Goal: Task Accomplishment & Management: Manage account settings

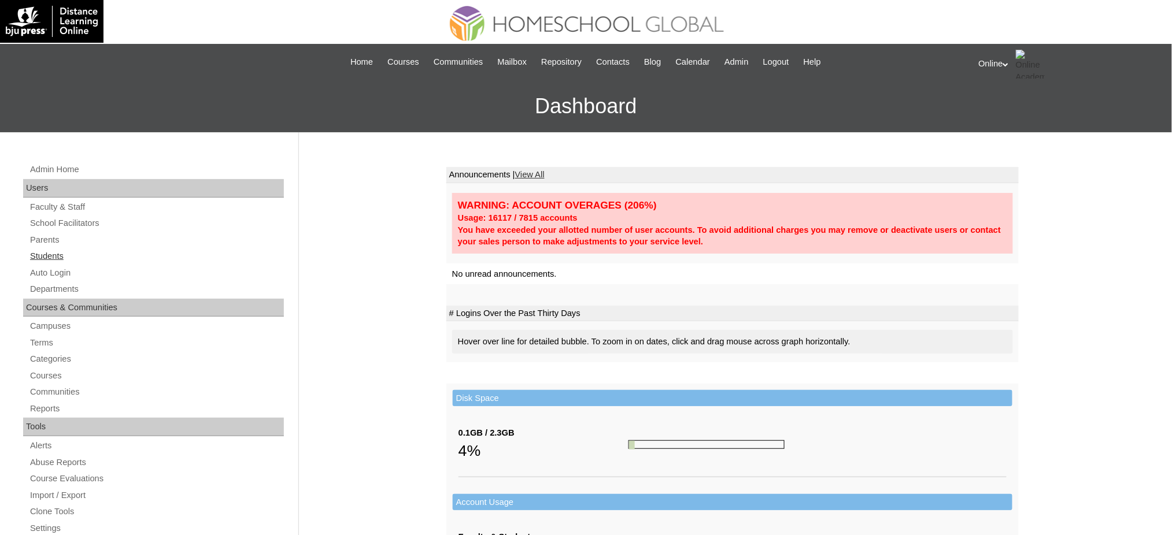
click at [38, 249] on link "Students" at bounding box center [156, 256] width 255 height 14
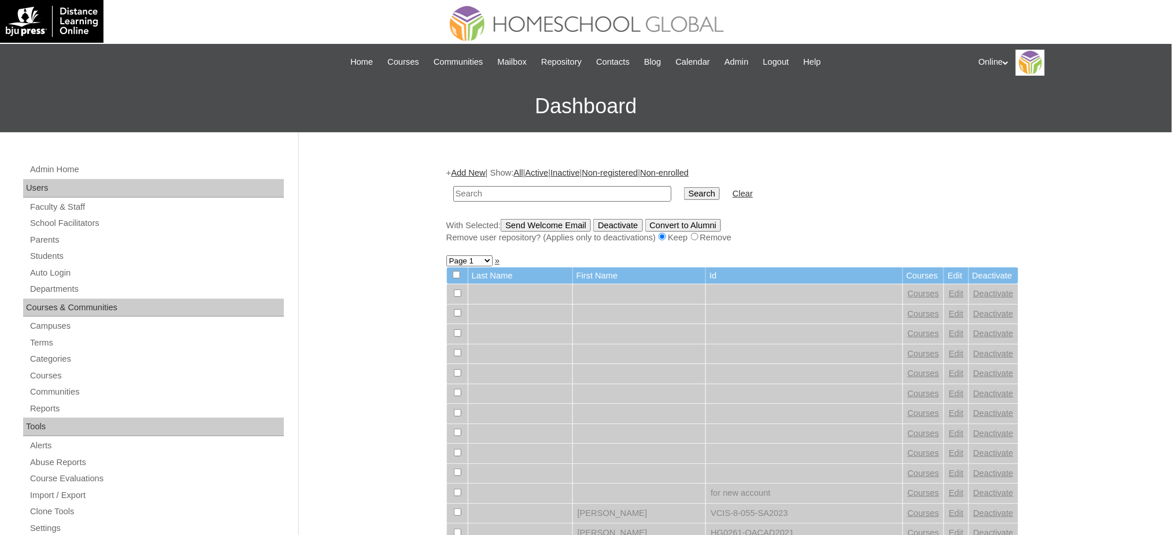
paste input "HG035-OACAD2025"
type input "HG035-OACAD2025"
click at [684, 187] on input "Search" at bounding box center [702, 193] width 36 height 13
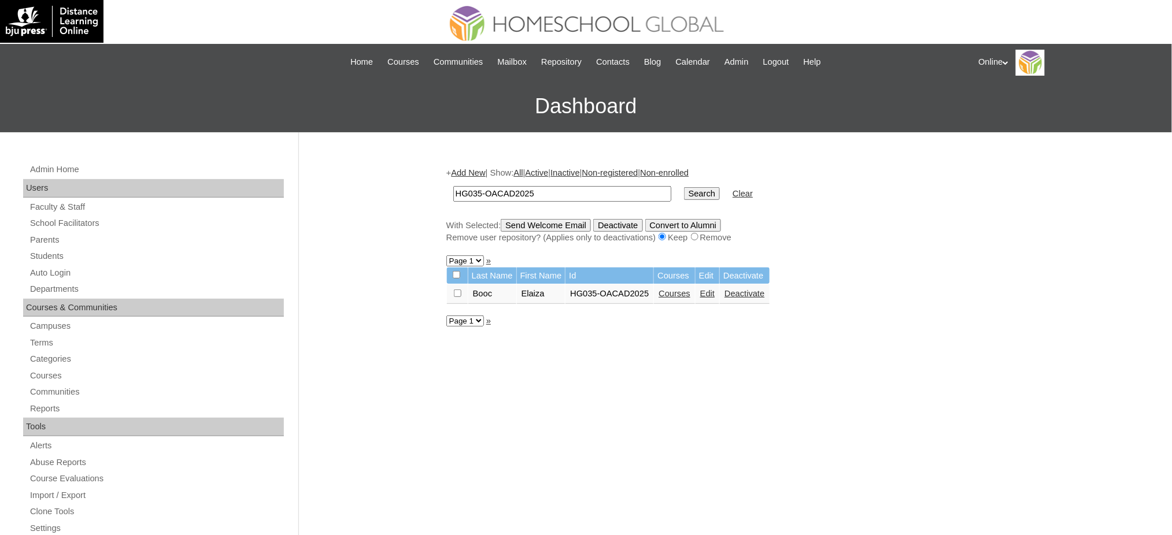
click at [712, 284] on td "Edit" at bounding box center [708, 294] width 24 height 20
click at [712, 289] on link "Edit" at bounding box center [707, 293] width 14 height 9
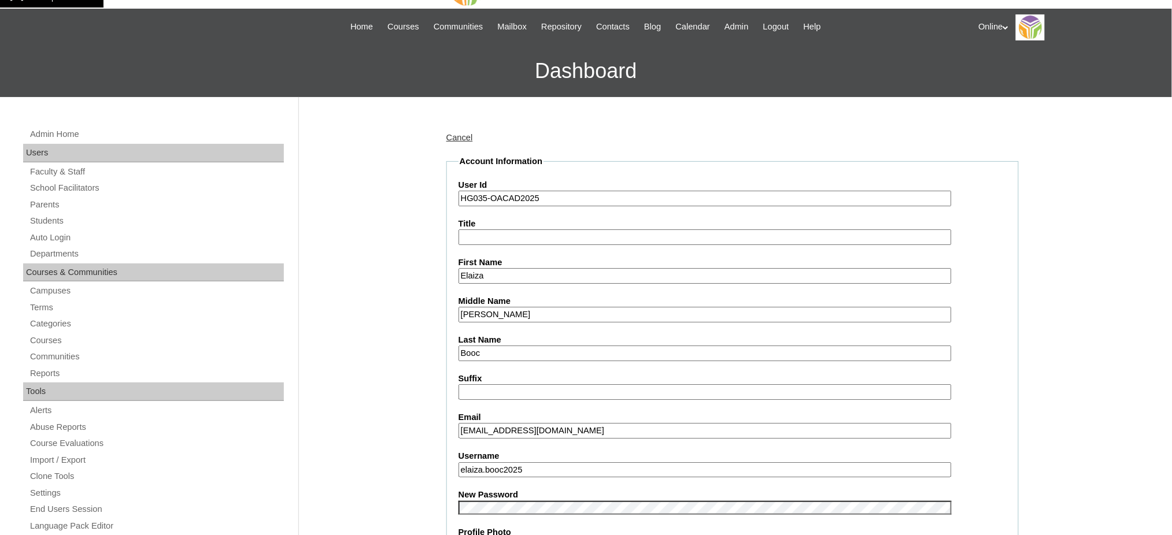
scroll to position [145, 0]
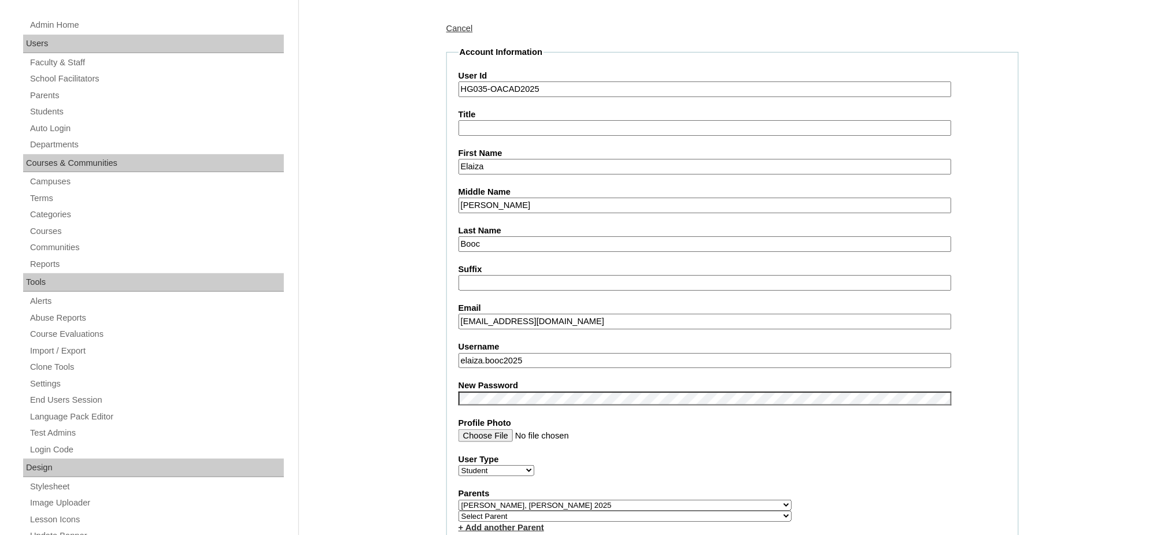
click at [553, 353] on input "elaiza.booc2025" at bounding box center [705, 361] width 493 height 16
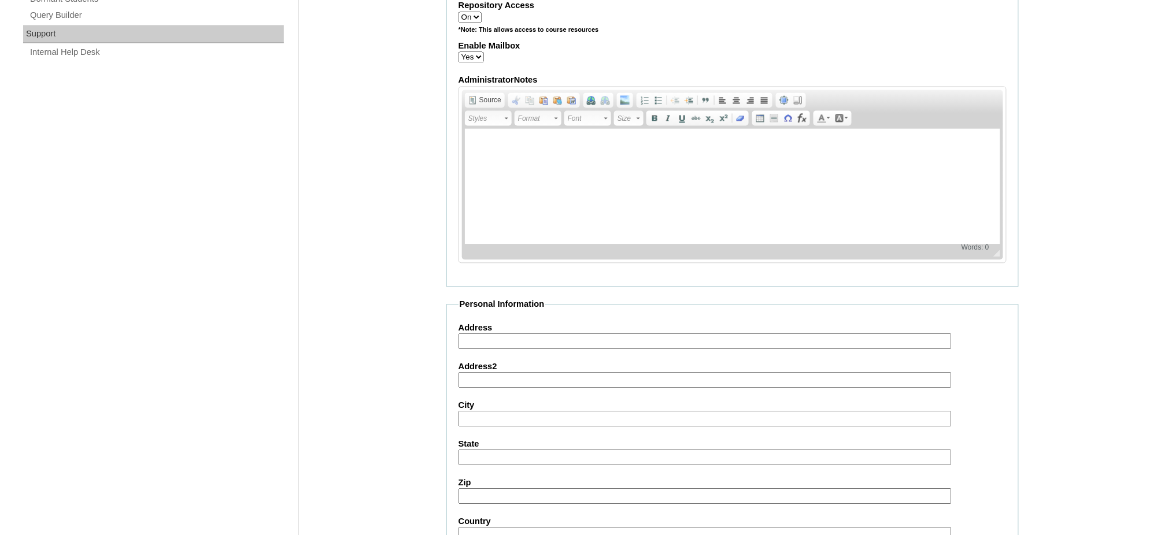
scroll to position [1203, 0]
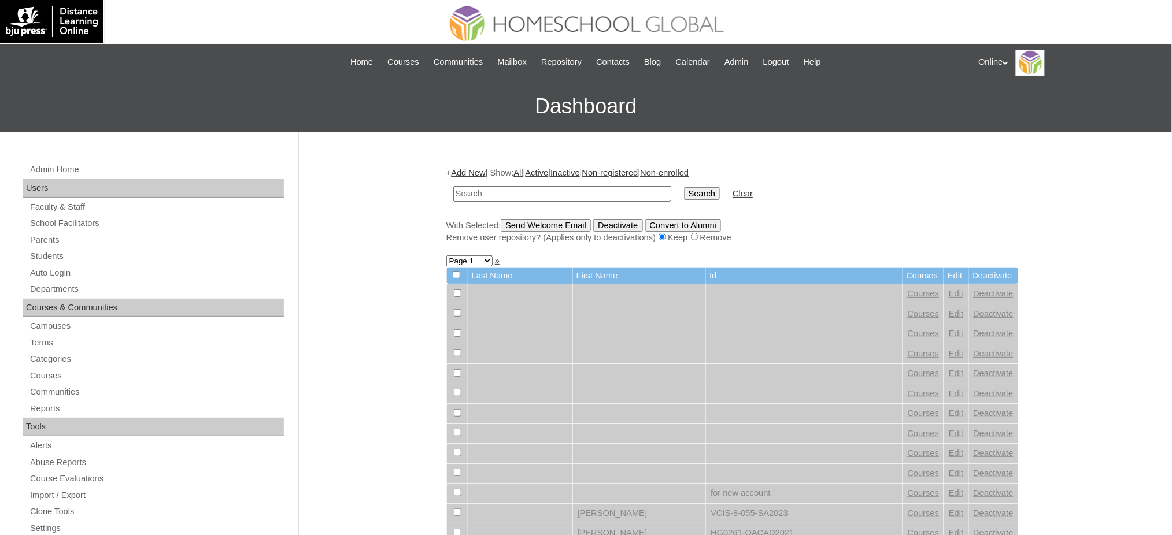
click at [1003, 62] on div "Online My Profile My Settings Logout" at bounding box center [1070, 63] width 182 height 26
click at [1007, 104] on span "Logout" at bounding box center [999, 108] width 23 height 9
